Goal: Task Accomplishment & Management: Complete application form

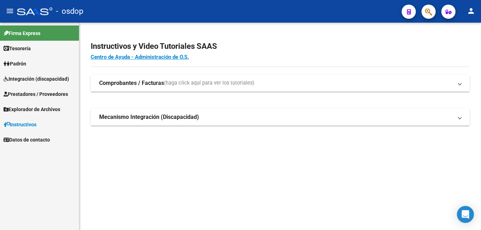
click at [471, 12] on mat-icon "person" at bounding box center [470, 11] width 8 height 8
click at [470, 33] on button "person Mi Perfil" at bounding box center [456, 29] width 43 height 17
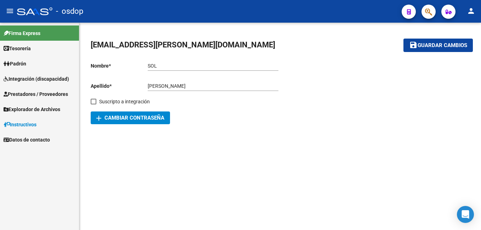
click at [29, 96] on span "Prestadores / Proveedores" at bounding box center [36, 94] width 64 height 8
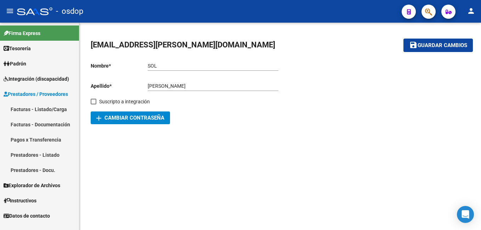
click at [60, 106] on link "Facturas - Listado/Carga" at bounding box center [39, 109] width 79 height 15
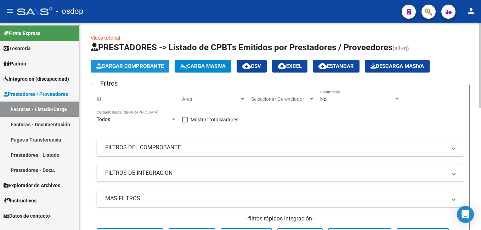
click at [153, 64] on span "Cargar Comprobante" at bounding box center [129, 66] width 67 height 6
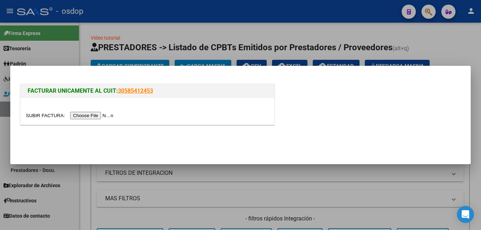
click at [98, 116] on input "file" at bounding box center [71, 115] width 90 height 7
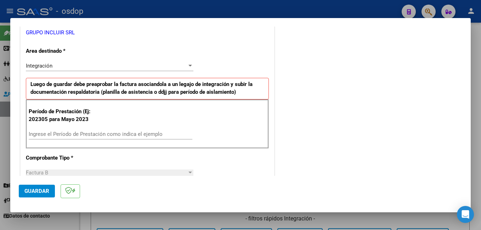
scroll to position [177, 0]
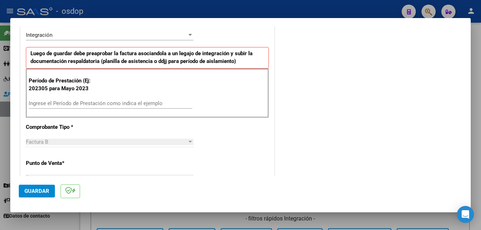
click at [103, 105] on input "Ingrese el Período de Prestación como indica el ejemplo" at bounding box center [110, 103] width 163 height 6
type input "202507"
click at [293, 104] on div "COMENTARIOS Comentarios De la Obra Social: Comentarios de la Obra Social (no vi…" at bounding box center [369, 184] width 186 height 655
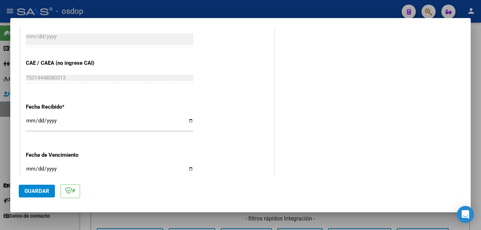
scroll to position [513, 0]
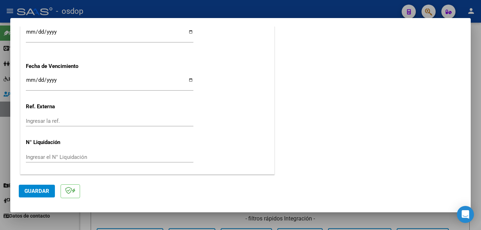
click at [32, 191] on span "Guardar" at bounding box center [36, 191] width 25 height 6
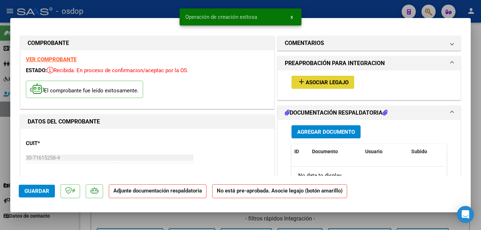
click at [336, 84] on span "Asociar Legajo" at bounding box center [326, 82] width 43 height 6
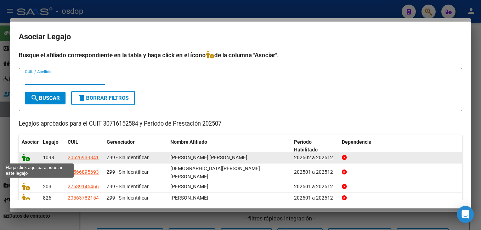
click at [26, 156] on icon at bounding box center [26, 158] width 8 height 8
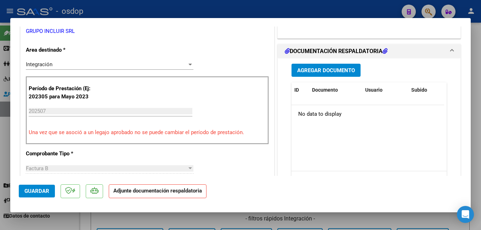
scroll to position [177, 0]
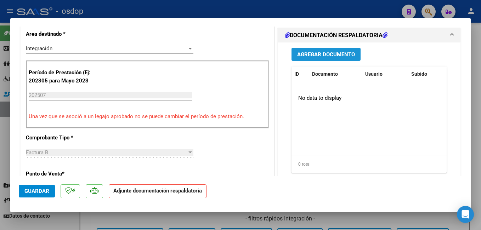
click at [340, 51] on span "Agregar Documento" at bounding box center [326, 54] width 58 height 6
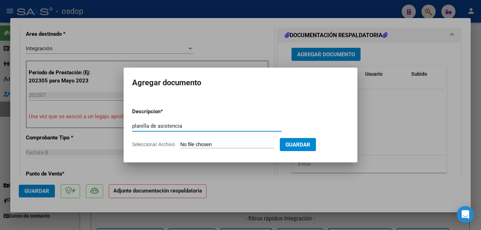
type input "planilla de asistencia"
click at [229, 143] on input "Seleccionar Archivo" at bounding box center [227, 145] width 94 height 7
type input "C:\fakepath\07-2025 SAIE.pdf"
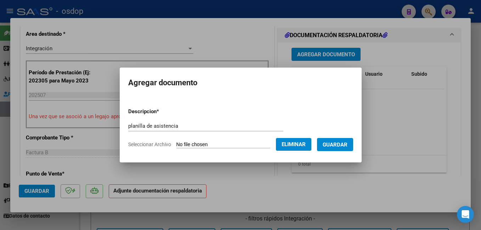
click at [345, 144] on span "Guardar" at bounding box center [334, 145] width 25 height 6
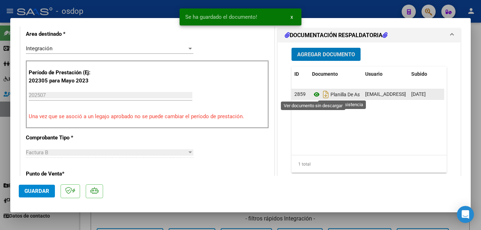
click at [313, 96] on icon at bounding box center [316, 94] width 9 height 8
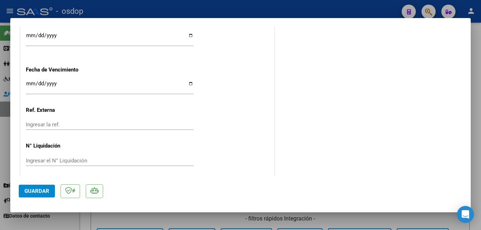
scroll to position [524, 0]
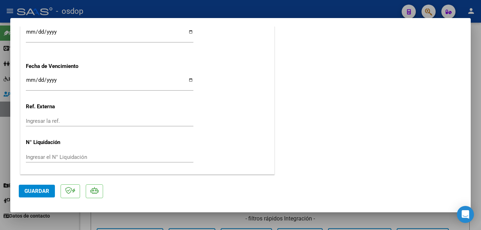
click at [35, 190] on span "Guardar" at bounding box center [36, 191] width 25 height 6
click at [38, 194] on span "Guardar" at bounding box center [36, 191] width 25 height 6
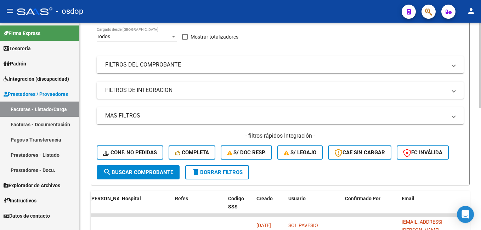
scroll to position [47, 0]
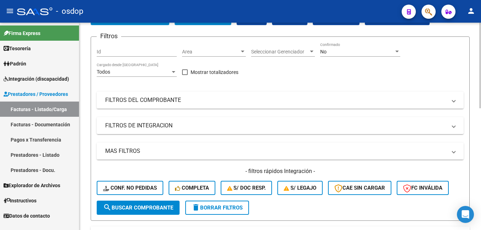
click at [475, 173] on div "Video tutorial PRESTADORES -> Listado de CPBTs Emitidos por Prestadores / Prove…" at bounding box center [279, 223] width 401 height 497
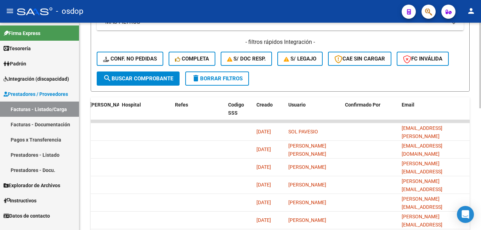
scroll to position [189, 0]
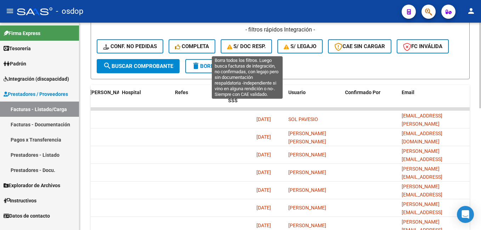
click at [237, 41] on button "S/ Doc Resp." at bounding box center [246, 46] width 52 height 14
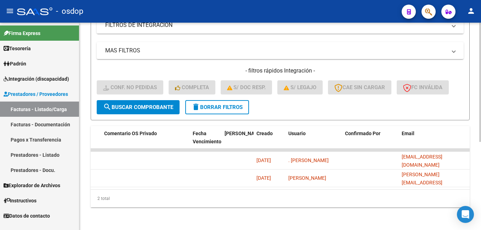
scroll to position [154, 0]
click at [224, 104] on span "delete Borrar Filtros" at bounding box center [216, 107] width 51 height 6
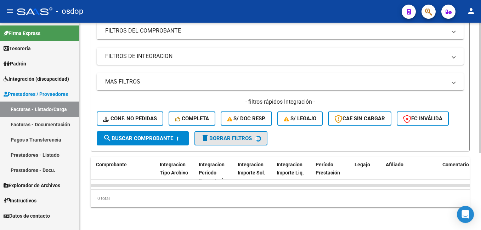
scroll to position [122, 0]
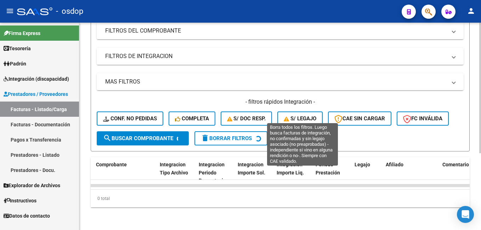
click at [289, 116] on icon "button" at bounding box center [286, 118] width 7 height 5
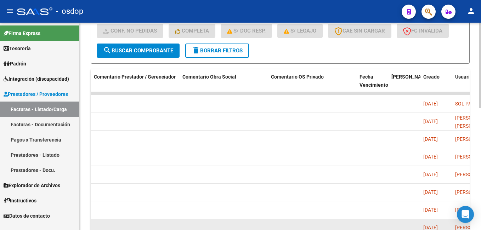
scroll to position [87, 0]
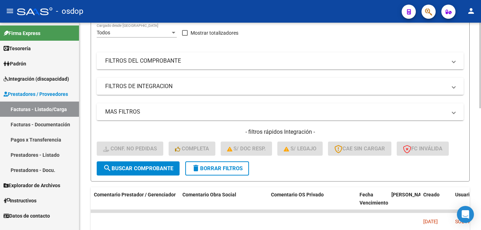
click at [242, 166] on span "delete Borrar Filtros" at bounding box center [216, 168] width 51 height 6
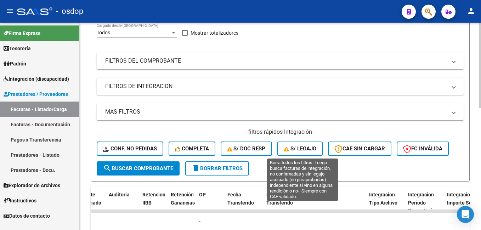
click at [292, 149] on span "S/ legajo" at bounding box center [299, 148] width 33 height 6
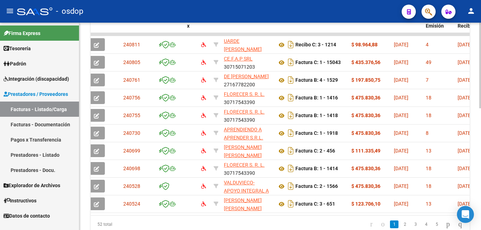
scroll to position [0, 0]
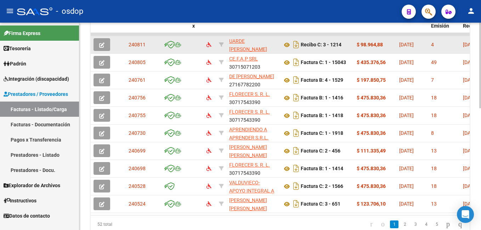
click at [108, 44] on button "button" at bounding box center [101, 44] width 17 height 13
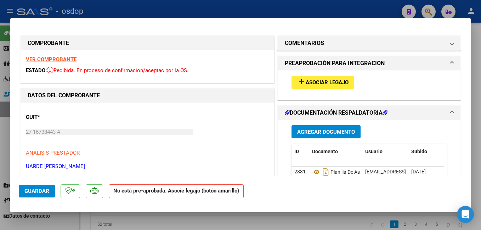
click at [315, 85] on span "Asociar Legajo" at bounding box center [326, 82] width 43 height 6
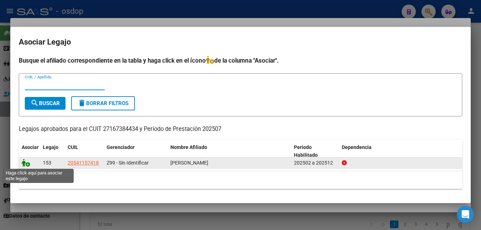
click at [24, 162] on icon at bounding box center [26, 163] width 8 height 8
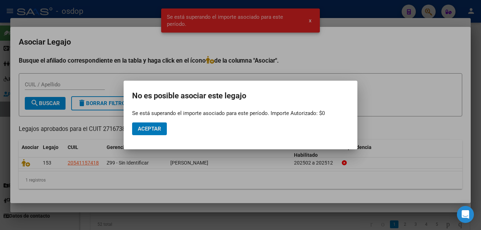
click at [163, 127] on button "Aceptar" at bounding box center [149, 128] width 35 height 13
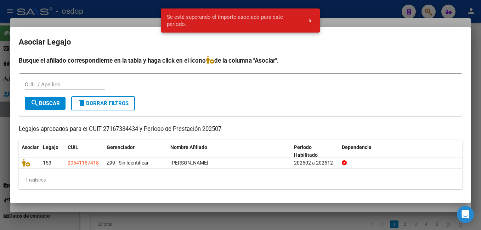
click at [311, 20] on span "x" at bounding box center [310, 20] width 2 height 6
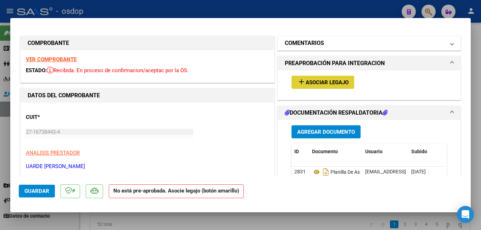
type input "$ 0,00"
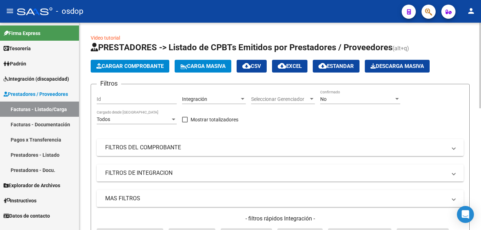
click at [151, 65] on span "Cargar Comprobante" at bounding box center [129, 66] width 67 height 6
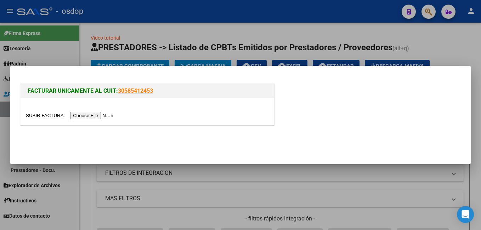
click at [104, 115] on input "file" at bounding box center [71, 115] width 90 height 7
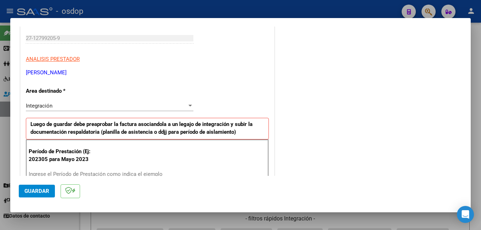
scroll to position [142, 0]
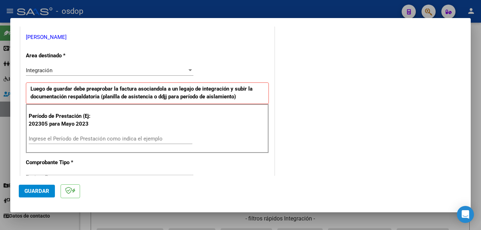
click at [84, 140] on input "Ingrese el Período de Prestación como indica el ejemplo" at bounding box center [110, 139] width 163 height 6
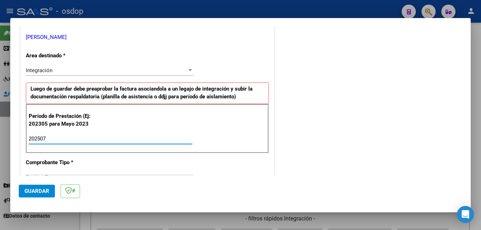
type input "202507"
click at [277, 121] on div "COMENTARIOS Comentarios De la Obra Social: Comentarios de la Obra Social (no vi…" at bounding box center [369, 220] width 186 height 655
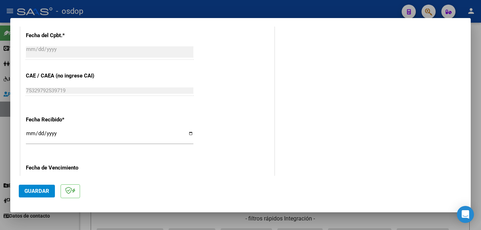
scroll to position [495, 0]
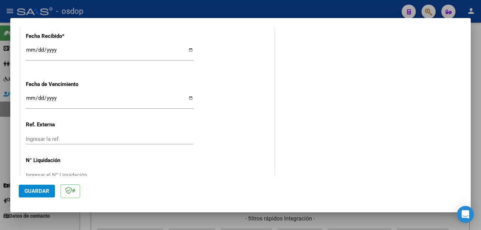
click at [38, 192] on span "Guardar" at bounding box center [36, 191] width 25 height 6
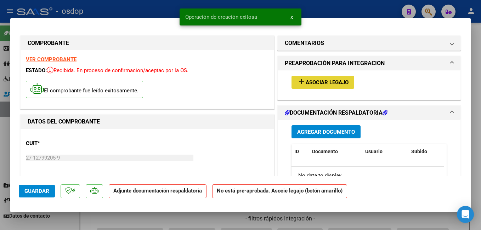
click at [332, 80] on span "Asociar Legajo" at bounding box center [326, 82] width 43 height 6
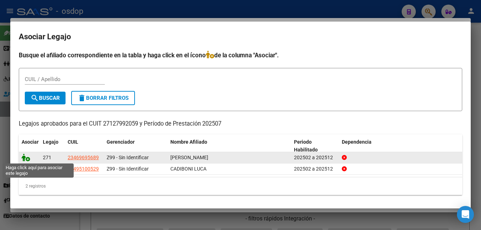
click at [27, 156] on icon at bounding box center [26, 158] width 8 height 8
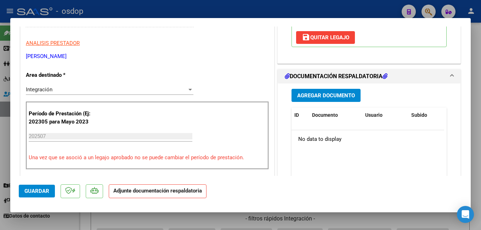
scroll to position [142, 0]
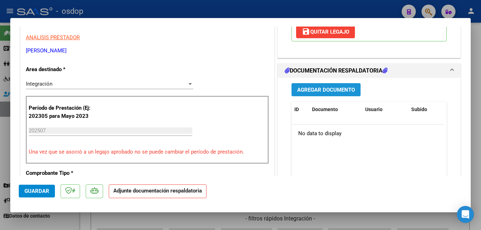
click at [343, 87] on span "Agregar Documento" at bounding box center [326, 90] width 58 height 6
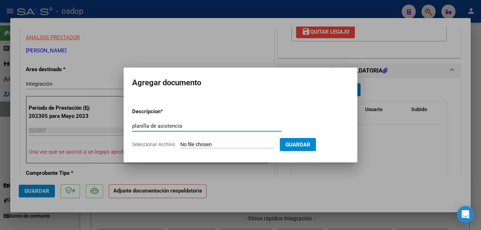
type input "planilla de asistencia"
click at [217, 144] on input "Seleccionar Archivo" at bounding box center [227, 145] width 94 height 7
type input "C:\fakepath\Asistencia [DATE] NUEVA Laboral [PERSON_NAME].pdf"
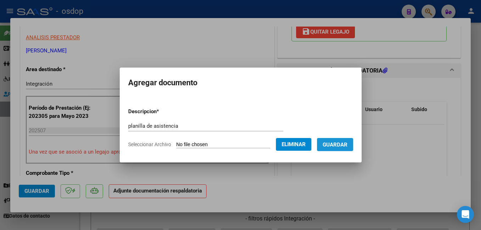
click at [347, 145] on span "Guardar" at bounding box center [334, 145] width 25 height 6
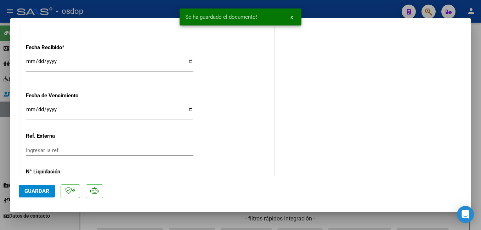
scroll to position [495, 0]
click at [44, 190] on span "Guardar" at bounding box center [36, 191] width 25 height 6
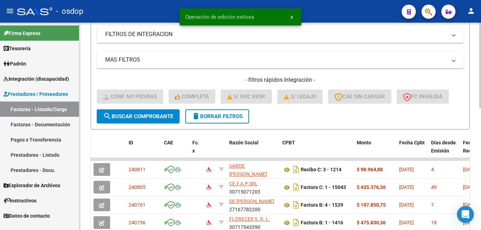
scroll to position [142, 0]
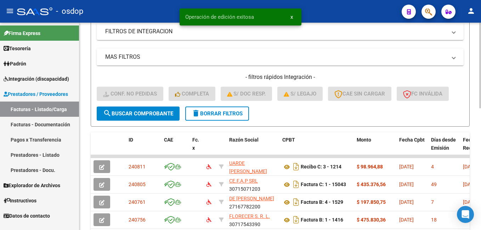
click at [237, 113] on span "delete Borrar Filtros" at bounding box center [216, 113] width 51 height 6
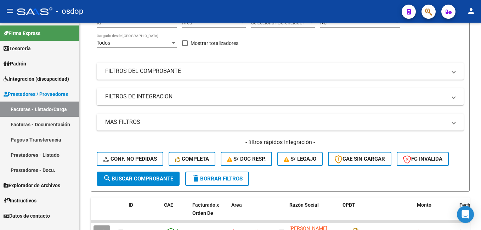
scroll to position [0, 0]
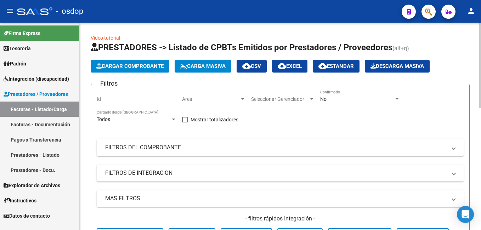
click at [150, 67] on span "Cargar Comprobante" at bounding box center [129, 66] width 67 height 6
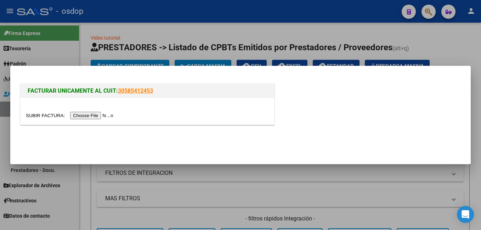
click at [96, 111] on div at bounding box center [147, 111] width 253 height 27
click at [96, 116] on input "file" at bounding box center [71, 115] width 90 height 7
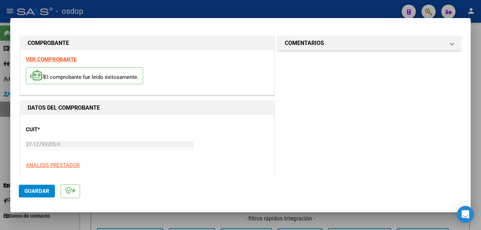
drag, startPoint x: 240, startPoint y: 136, endPoint x: 196, endPoint y: 153, distance: 47.6
click at [240, 136] on div "CUIT * 27-12799205-9 Ingresar CUIT ANALISIS PRESTADOR [PERSON_NAME] [PERSON_NAM…" at bounding box center [147, 151] width 243 height 62
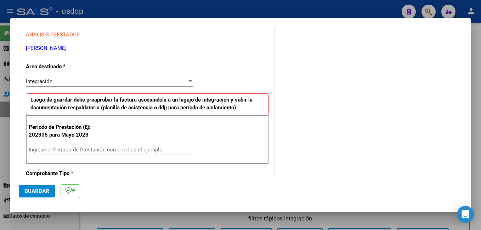
scroll to position [142, 0]
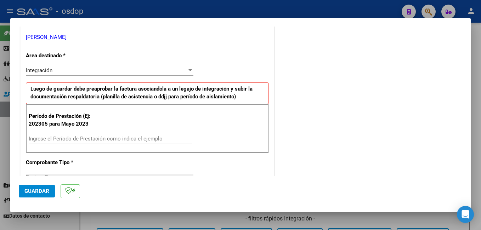
click at [94, 138] on input "Ingrese el Período de Prestación como indica el ejemplo" at bounding box center [110, 139] width 163 height 6
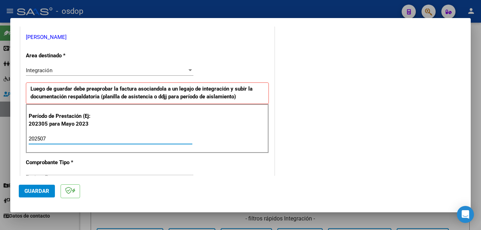
type input "202507"
click at [315, 124] on div "COMENTARIOS Comentarios De la Obra Social: Comentarios de la Obra Social (no vi…" at bounding box center [369, 220] width 186 height 655
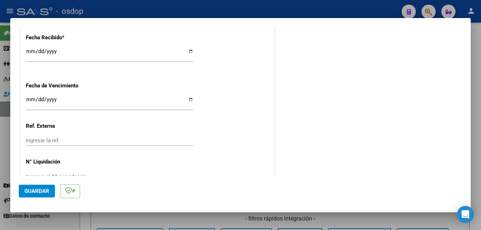
scroll to position [513, 0]
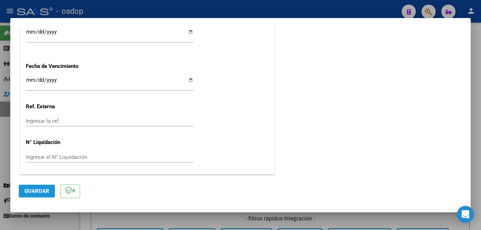
click at [39, 194] on span "Guardar" at bounding box center [36, 191] width 25 height 6
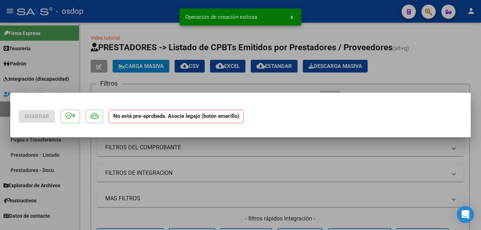
scroll to position [0, 0]
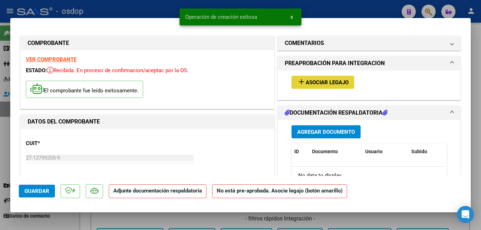
click at [329, 78] on button "add Asociar Legajo" at bounding box center [322, 82] width 63 height 13
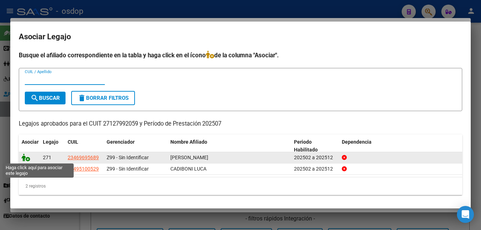
click at [25, 157] on icon at bounding box center [26, 158] width 8 height 8
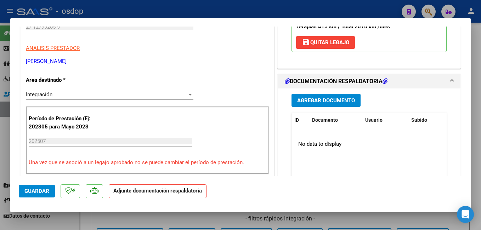
scroll to position [142, 0]
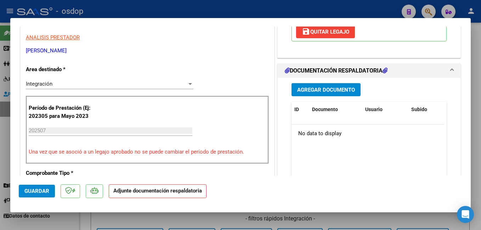
click at [337, 88] on span "Agregar Documento" at bounding box center [326, 90] width 58 height 6
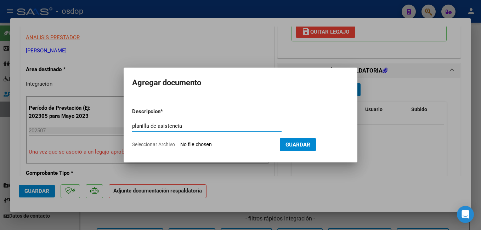
type input "planilla de asistencia"
click at [199, 139] on form "Descripcion * planilla de asistencia Escriba aquí una descripcion Seleccionar A…" at bounding box center [240, 128] width 217 height 52
click at [198, 145] on input "Seleccionar Archivo" at bounding box center [227, 145] width 94 height 7
type input "C:\fakepath\Asistencia [DATE] Psico [PERSON_NAME].pdf"
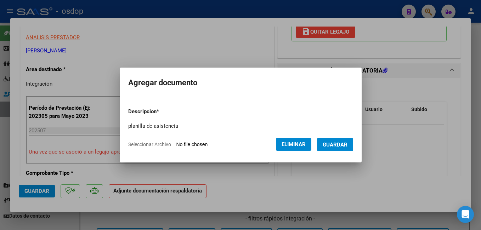
click at [311, 147] on button "Eliminar" at bounding box center [293, 144] width 35 height 13
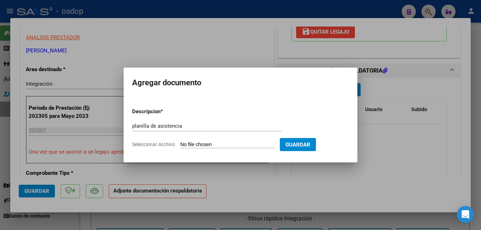
click at [218, 142] on input "Seleccionar Archivo" at bounding box center [227, 145] width 94 height 7
type input "C:\fakepath\Asistencia [DATE] Psico [PERSON_NAME].pdf"
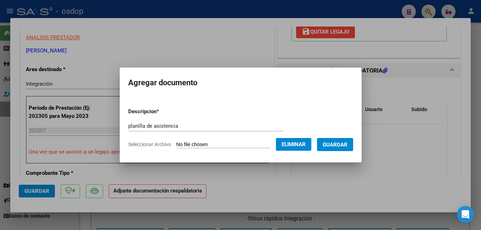
click at [347, 145] on span "Guardar" at bounding box center [334, 145] width 25 height 6
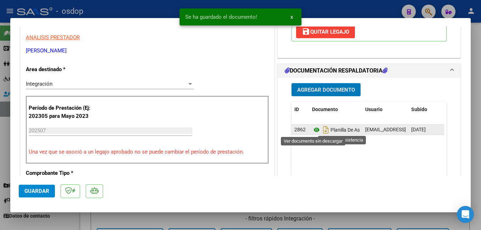
click at [312, 132] on icon at bounding box center [316, 130] width 9 height 8
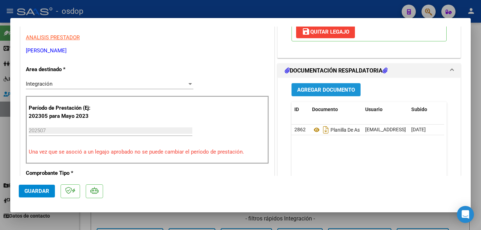
click at [310, 92] on span "Agregar Documento" at bounding box center [326, 90] width 58 height 6
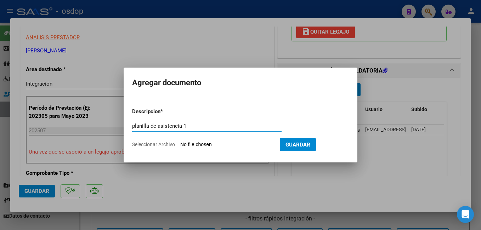
type input "planilla de asistencia 1"
drag, startPoint x: 229, startPoint y: 77, endPoint x: 134, endPoint y: 70, distance: 95.1
click at [134, 70] on mat-dialog-container "Agregar documento Descripcion * planilla de asistencia 1 Escriba aquí una descr…" at bounding box center [241, 115] width 234 height 95
click at [222, 145] on input "Seleccionar Archivo" at bounding box center [227, 145] width 94 height 7
type input "C:\fakepath\Asistencia [DATE] Terapias [PERSON_NAME].pdf"
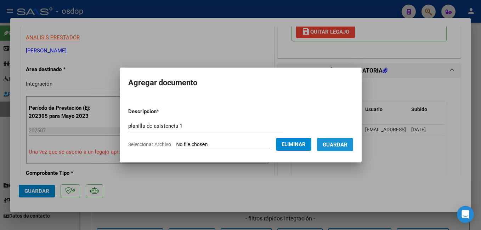
click at [344, 144] on span "Guardar" at bounding box center [334, 145] width 25 height 6
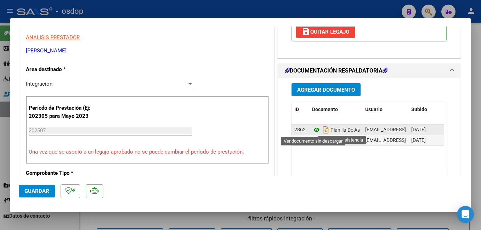
click at [315, 129] on icon at bounding box center [316, 130] width 9 height 8
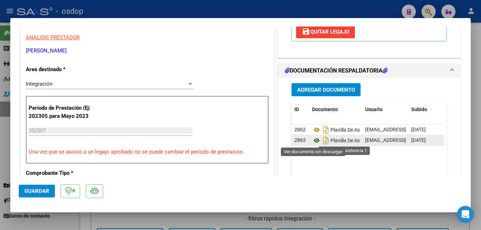
click at [312, 140] on icon at bounding box center [316, 140] width 9 height 8
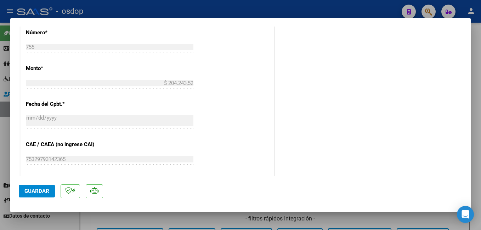
scroll to position [495, 0]
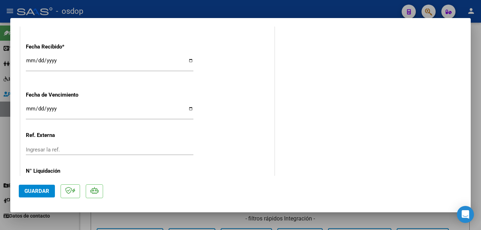
click at [46, 193] on span "Guardar" at bounding box center [36, 191] width 25 height 6
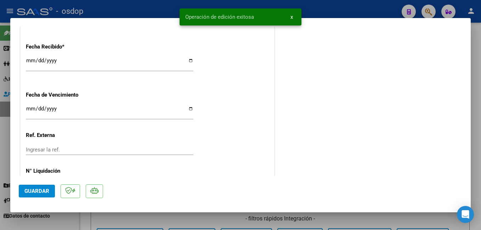
type input "$ 0,00"
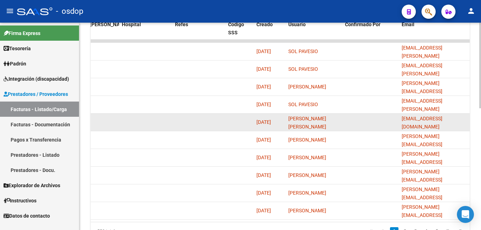
scroll to position [248, 0]
